Goal: Task Accomplishment & Management: Use online tool/utility

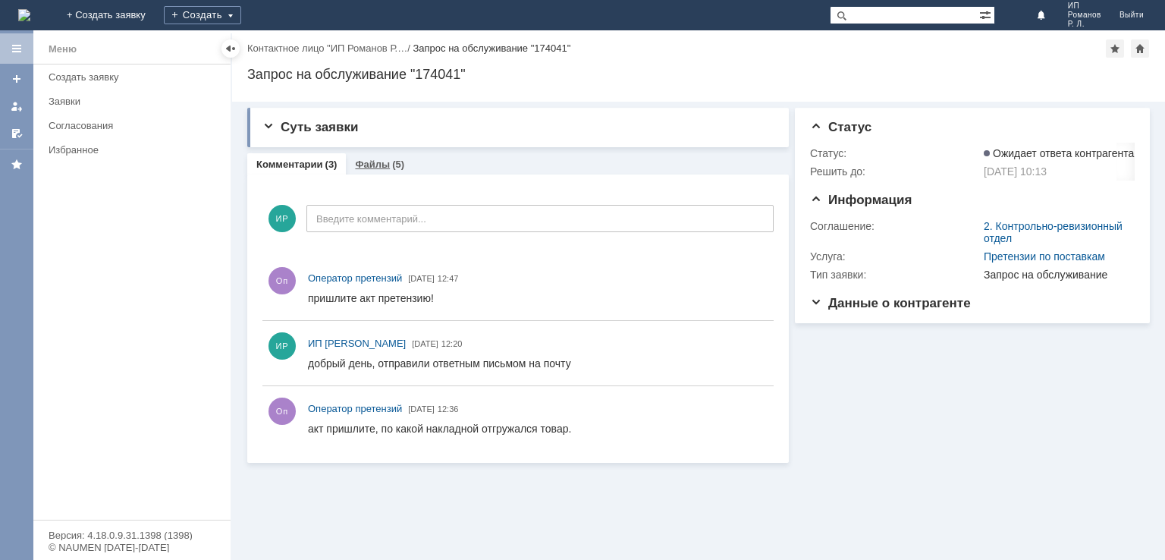
click at [371, 167] on link "Файлы" at bounding box center [372, 164] width 35 height 11
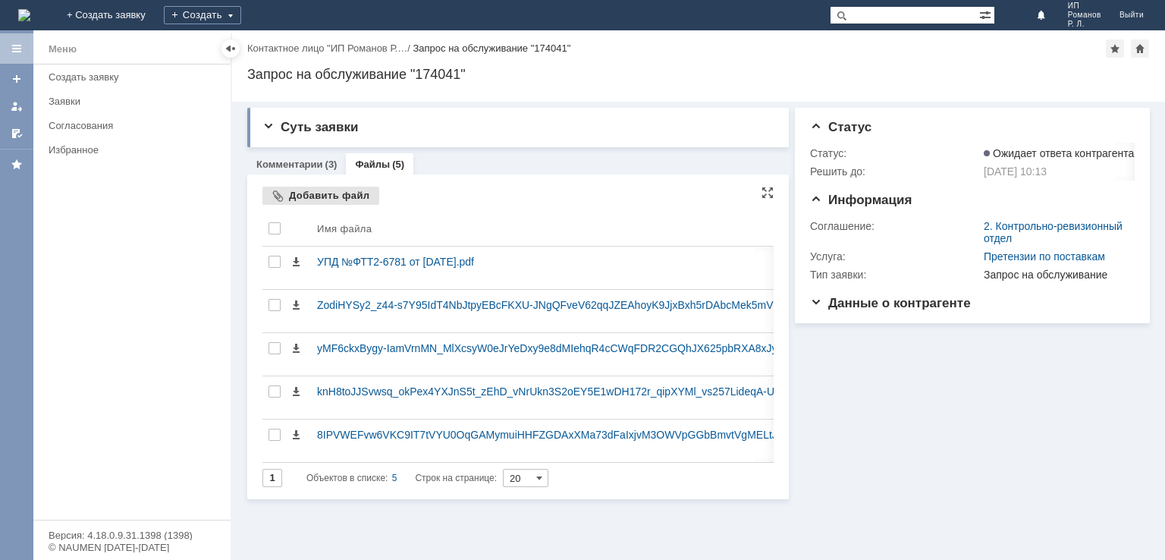
click at [289, 190] on div "Добавить файл" at bounding box center [320, 196] width 117 height 18
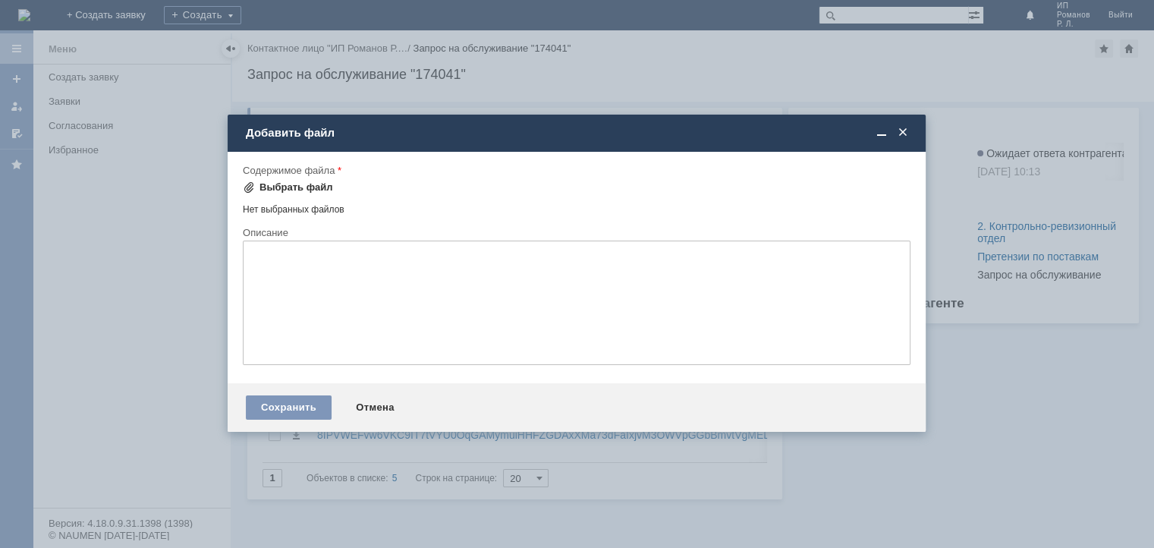
click at [243, 187] on span at bounding box center [249, 187] width 12 height 12
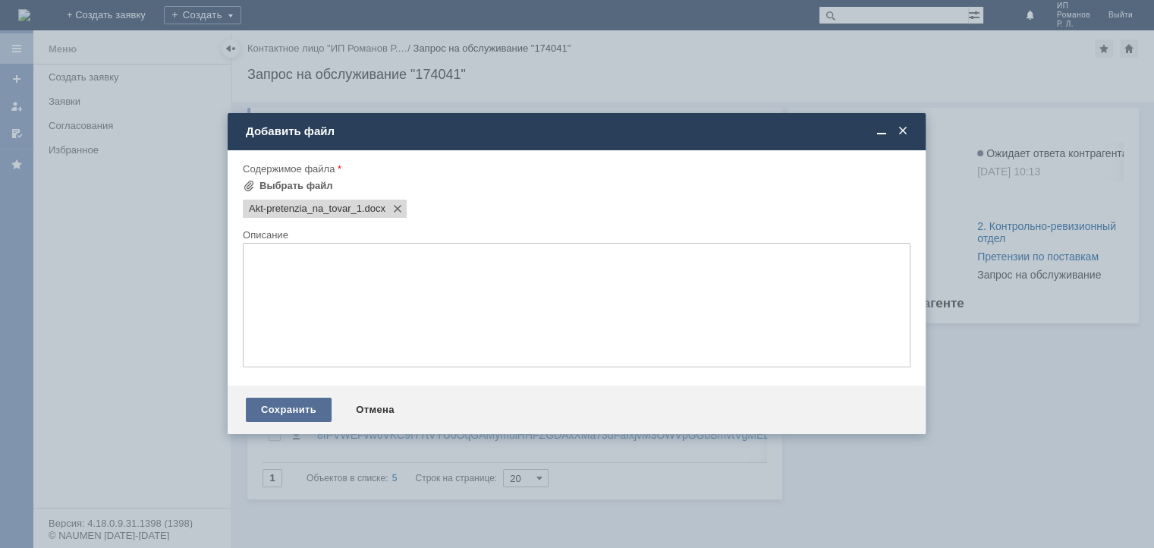
click at [309, 420] on div "Сохранить" at bounding box center [289, 409] width 86 height 24
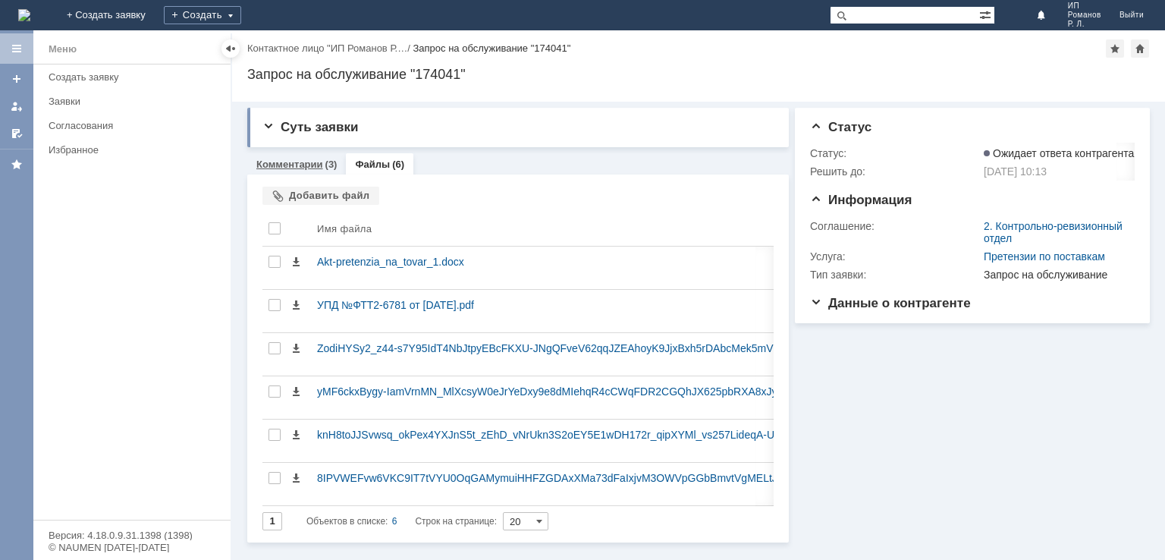
click at [295, 159] on link "Комментарии" at bounding box center [289, 164] width 67 height 11
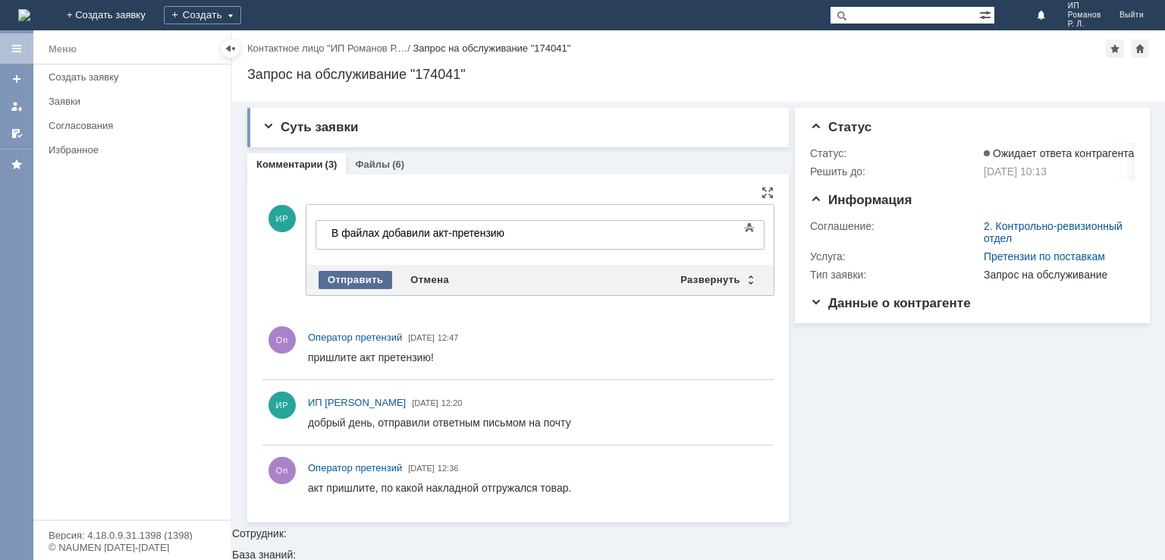
click at [367, 278] on div "Отправить" at bounding box center [356, 280] width 74 height 18
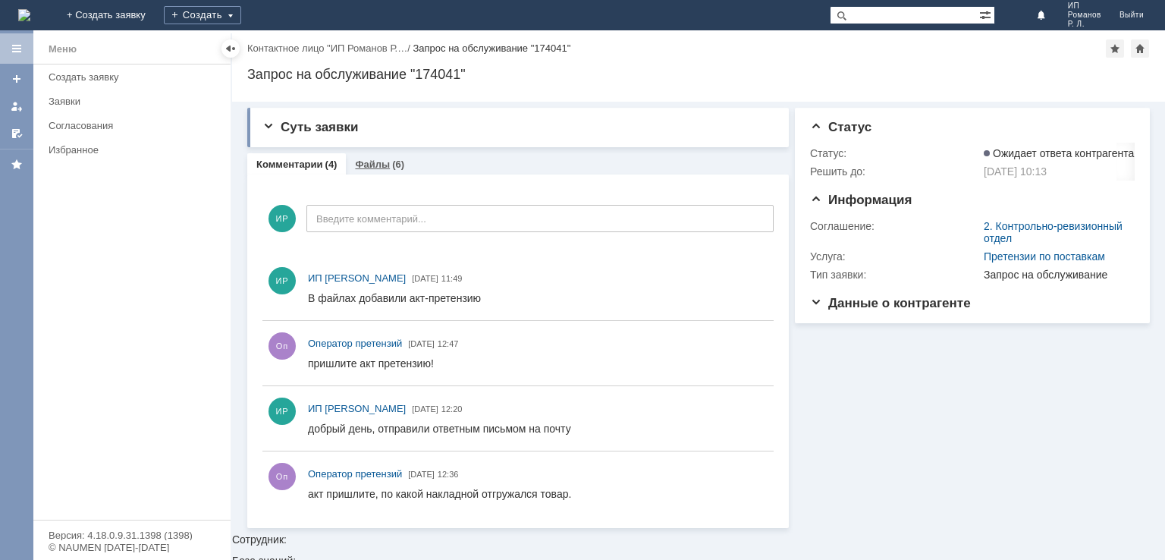
click at [392, 165] on div "(6)" at bounding box center [398, 164] width 12 height 11
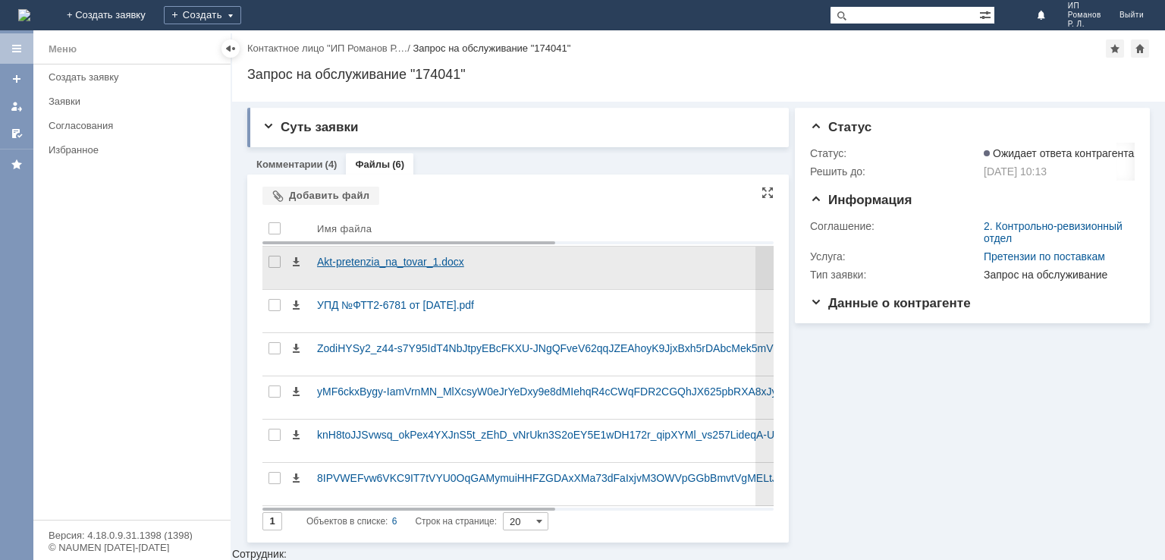
click at [341, 264] on div "Akt-pretenzia_na_tovar_1.docx" at bounding box center [607, 262] width 580 height 12
